Goal: Information Seeking & Learning: Learn about a topic

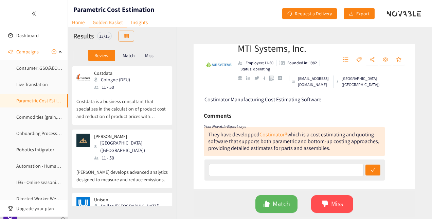
scroll to position [613, 0]
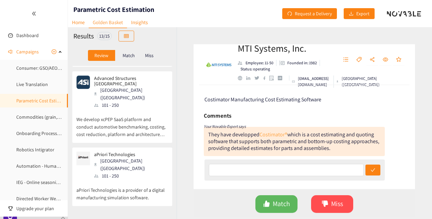
click at [270, 134] on link "Costimator®" at bounding box center [274, 134] width 28 height 7
click at [338, 198] on span "Miss" at bounding box center [337, 203] width 12 height 11
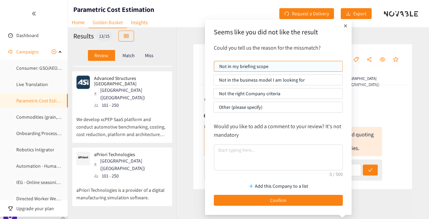
click at [275, 90] on p "Not the right Company criteria" at bounding box center [278, 93] width 119 height 10
click at [214, 95] on input "Not the right Company criteria" at bounding box center [214, 95] width 0 height 0
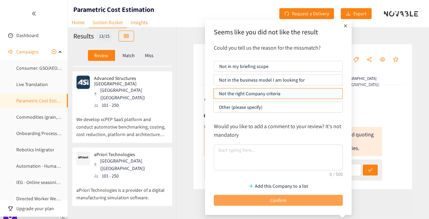
click at [282, 199] on span "Confirm" at bounding box center [278, 199] width 16 height 7
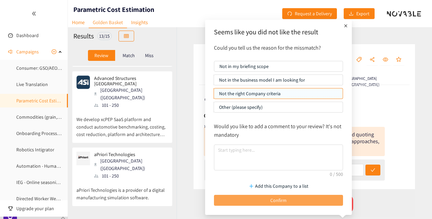
scroll to position [558, 0]
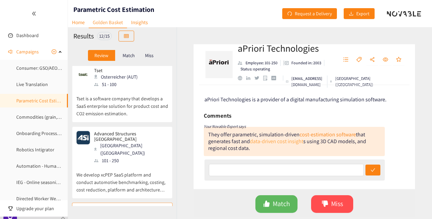
click at [271, 142] on link "data-driven cost insight" at bounding box center [276, 141] width 53 height 7
click at [279, 199] on span "Match" at bounding box center [281, 203] width 17 height 11
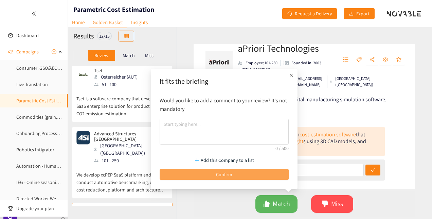
click at [222, 173] on span "Confirm" at bounding box center [224, 174] width 16 height 7
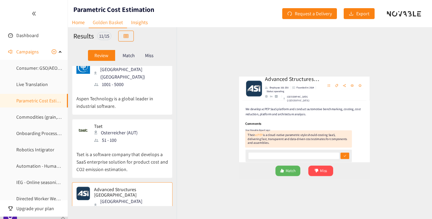
click at [226, 144] on link "xcPEP" at bounding box center [227, 142] width 14 height 7
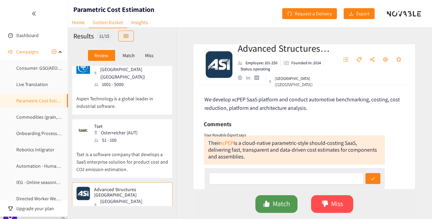
click at [274, 203] on span "Match" at bounding box center [281, 203] width 17 height 11
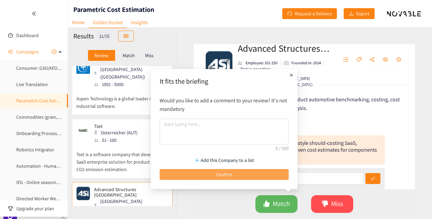
click at [255, 179] on button "Confirm" at bounding box center [224, 174] width 129 height 11
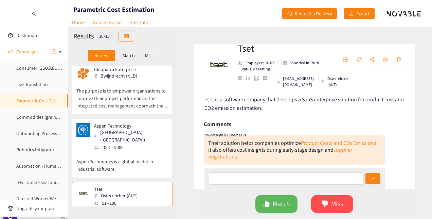
click at [148, 59] on div "Miss" at bounding box center [149, 55] width 14 height 11
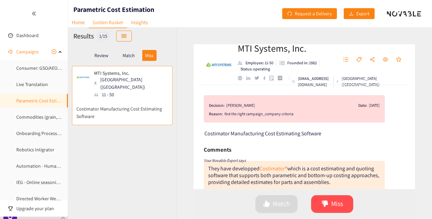
scroll to position [24, 0]
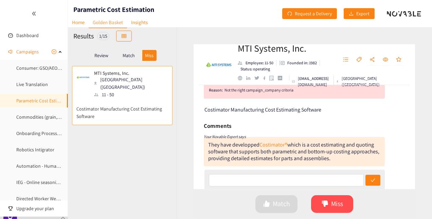
click at [124, 53] on p "Match" at bounding box center [129, 55] width 12 height 5
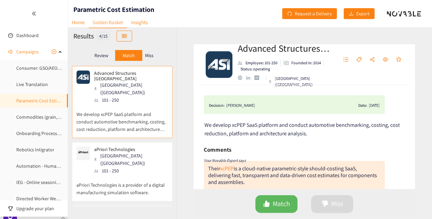
click at [105, 56] on p "Review" at bounding box center [101, 55] width 14 height 5
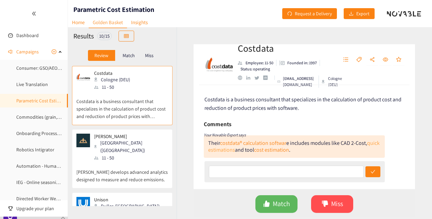
click at [241, 151] on link "quick estimations" at bounding box center [294, 146] width 172 height 14
click at [322, 208] on span "dislike" at bounding box center [325, 204] width 7 height 8
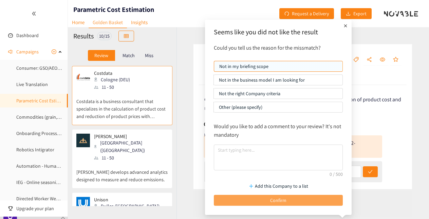
click at [263, 196] on button "Confirm" at bounding box center [278, 200] width 129 height 11
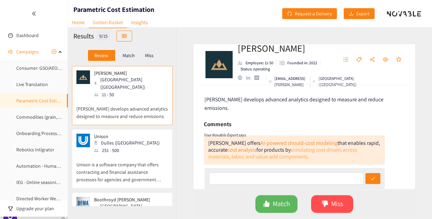
click at [254, 150] on link "simulating cost drivers across materials, labor, and value-add components." at bounding box center [282, 153] width 149 height 14
click at [281, 208] on span "Match" at bounding box center [281, 203] width 17 height 11
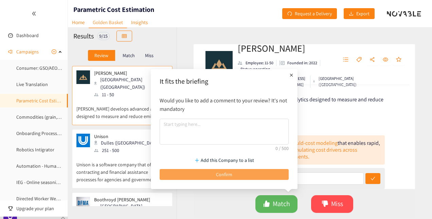
click at [236, 175] on button "Confirm" at bounding box center [224, 174] width 129 height 11
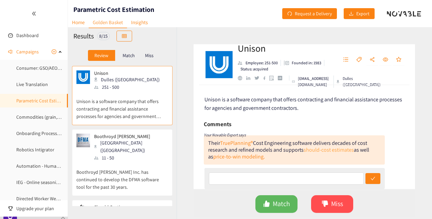
click at [319, 152] on link "should-cost estimates" at bounding box center [329, 149] width 50 height 7
click at [315, 151] on link "should-cost estimates" at bounding box center [329, 149] width 50 height 7
click at [329, 206] on button "Miss" at bounding box center [332, 204] width 42 height 18
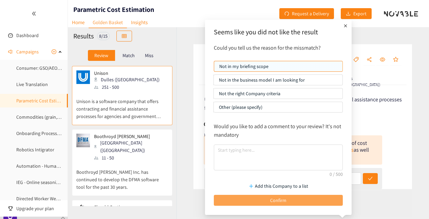
click at [276, 200] on span "Confirm" at bounding box center [278, 199] width 16 height 7
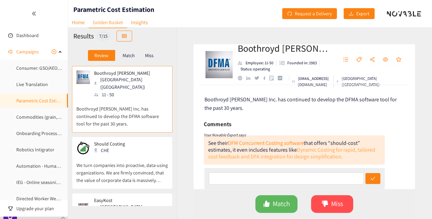
click at [270, 158] on link "Dynamic Costing for rapid, tailored cost feedback and DFA integration for desig…" at bounding box center [291, 153] width 167 height 14
click at [319, 207] on button "Miss" at bounding box center [332, 204] width 42 height 18
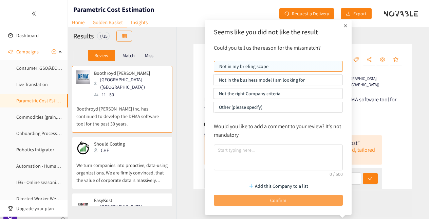
click at [263, 200] on button "Confirm" at bounding box center [278, 200] width 129 height 11
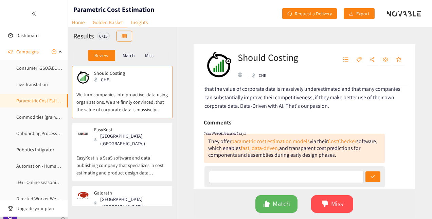
scroll to position [19, 0]
click at [249, 141] on link "parametric cost estimation models" at bounding box center [270, 140] width 78 height 7
click at [279, 209] on span "Match" at bounding box center [281, 203] width 17 height 11
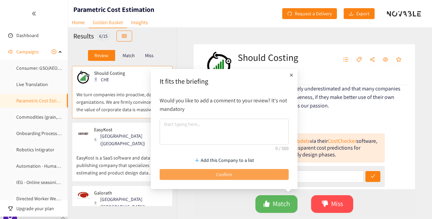
click at [245, 178] on button "Confirm" at bounding box center [224, 174] width 129 height 11
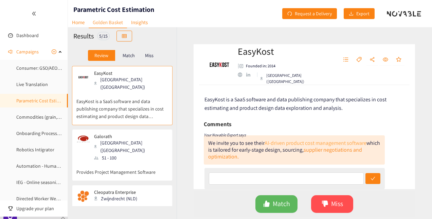
click at [286, 141] on link "AI-driven product cost management software" at bounding box center [316, 142] width 102 height 7
click at [278, 203] on span "Match" at bounding box center [281, 203] width 17 height 11
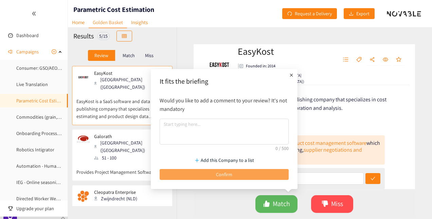
click at [236, 169] on button "Confirm" at bounding box center [224, 174] width 129 height 11
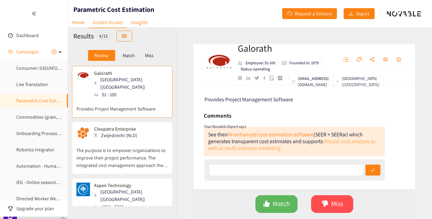
click at [276, 147] on link "should-cost analysis as well as multi-scenario modeling." at bounding box center [292, 145] width 168 height 14
